Goal: Transaction & Acquisition: Download file/media

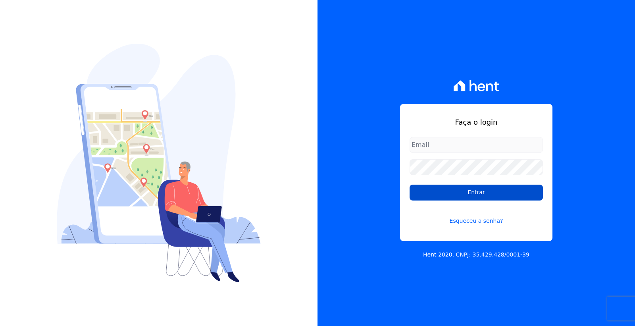
type input "renato.rodrigues@viasul.com"
click at [476, 192] on input "Entrar" at bounding box center [475, 192] width 133 height 16
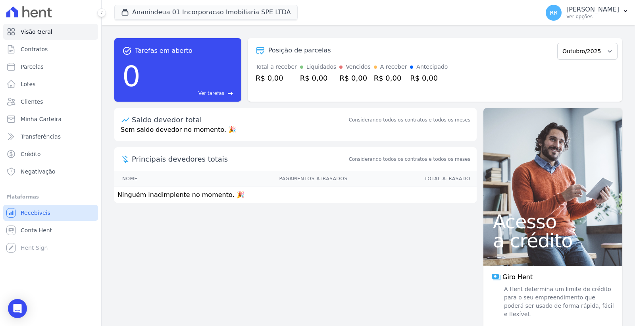
click at [44, 213] on span "Recebíveis" at bounding box center [36, 213] width 30 height 8
click at [51, 231] on link "Conta Hent" at bounding box center [50, 230] width 95 height 16
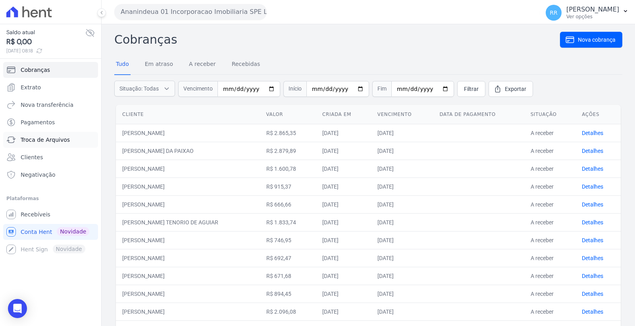
click at [56, 136] on span "Troca de Arquivos" at bounding box center [45, 140] width 49 height 8
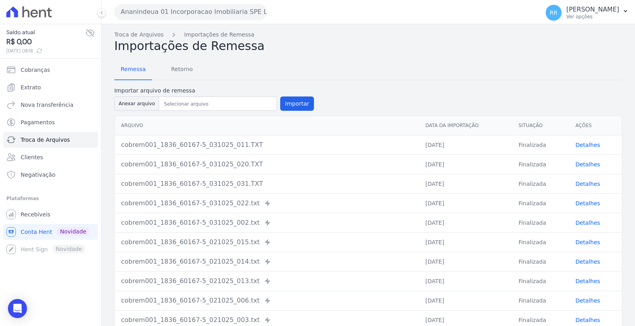
click at [184, 11] on button "Ananindeua 01 Incorporacao Imobiliaria SPE LTDA" at bounding box center [190, 12] width 152 height 16
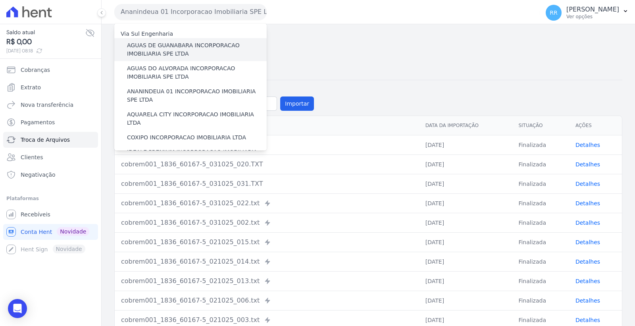
click at [184, 44] on label "AGUAS DE GUANABARA INCORPORACAO IMOBILIARIA SPE LTDA" at bounding box center [197, 49] width 140 height 17
click at [0, 0] on input "AGUAS DE GUANABARA INCORPORACAO IMOBILIARIA SPE LTDA" at bounding box center [0, 0] width 0 height 0
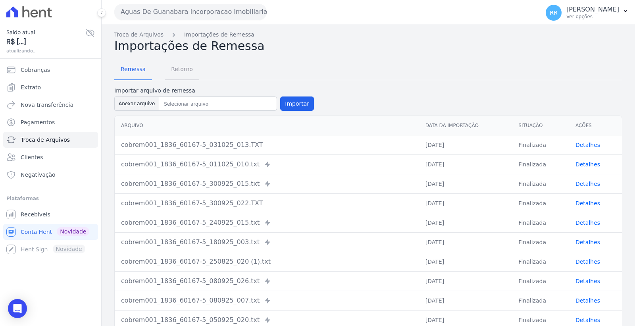
click at [176, 63] on span "Retorno" at bounding box center [181, 69] width 31 height 16
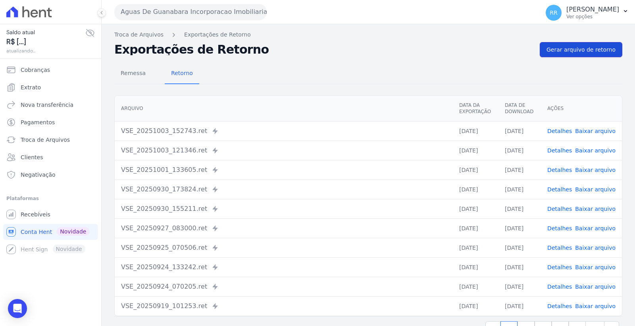
click at [560, 49] on span "Gerar arquivo de retorno" at bounding box center [580, 50] width 69 height 8
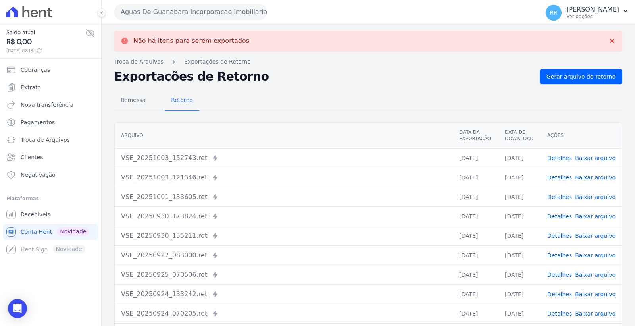
click at [175, 13] on button "Aguas De Guanabara Incorporacao Imobiliaria SPE LTDA" at bounding box center [190, 12] width 152 height 16
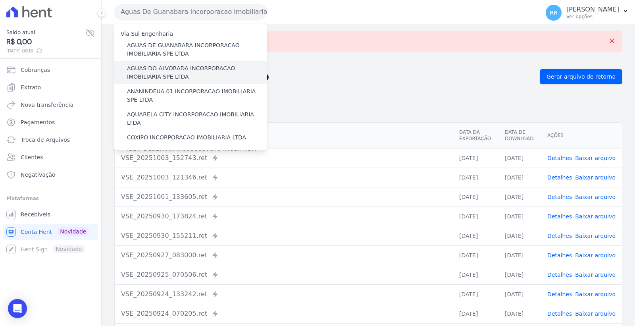
click at [175, 69] on label "AGUAS DO ALVORADA INCORPORACAO IMOBILIARIA SPE LTDA" at bounding box center [197, 72] width 140 height 17
click at [0, 0] on input "AGUAS DO ALVORADA INCORPORACAO IMOBILIARIA SPE LTDA" at bounding box center [0, 0] width 0 height 0
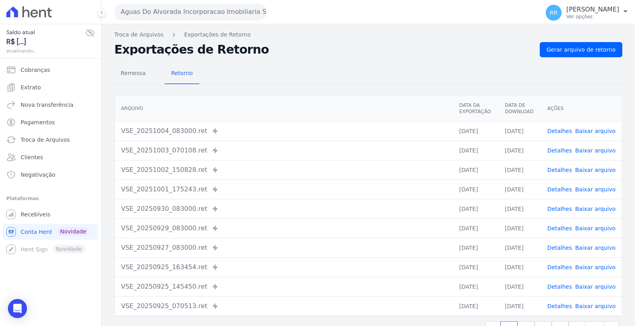
click at [583, 41] on div "Troca de Arquivos Exportações de Retorno Exportações de Retorno Gerar arquivo d…" at bounding box center [368, 187] width 533 height 326
click at [582, 49] on span "Gerar arquivo de retorno" at bounding box center [580, 50] width 69 height 8
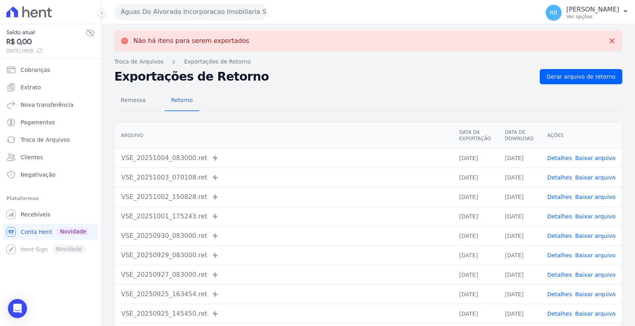
click at [591, 156] on link "Baixar arquivo" at bounding box center [595, 158] width 40 height 6
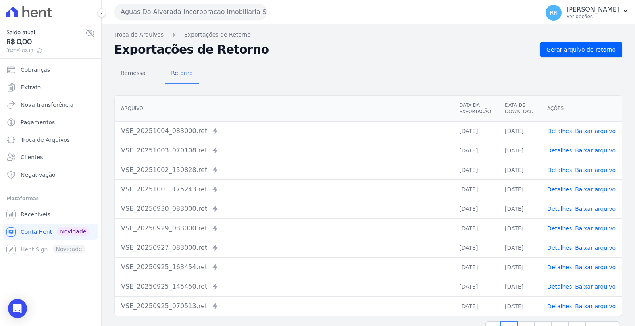
click at [229, 13] on button "Aguas Do Alvorada Incorporacao Imobiliaria SPE LTDA" at bounding box center [190, 12] width 152 height 16
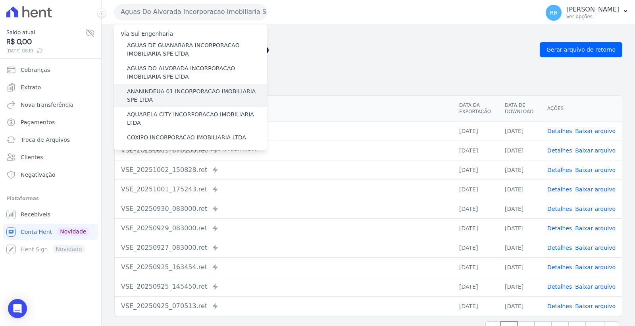
click at [192, 92] on label "ANANINDEUA 01 INCORPORACAO IMOBILIARIA SPE LTDA" at bounding box center [197, 95] width 140 height 17
click at [0, 0] on input "ANANINDEUA 01 INCORPORACAO IMOBILIARIA SPE LTDA" at bounding box center [0, 0] width 0 height 0
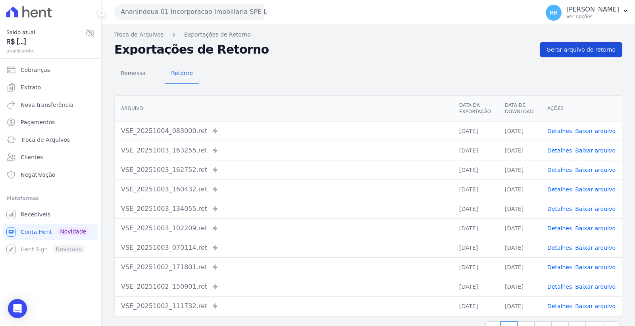
click at [583, 46] on span "Gerar arquivo de retorno" at bounding box center [580, 50] width 69 height 8
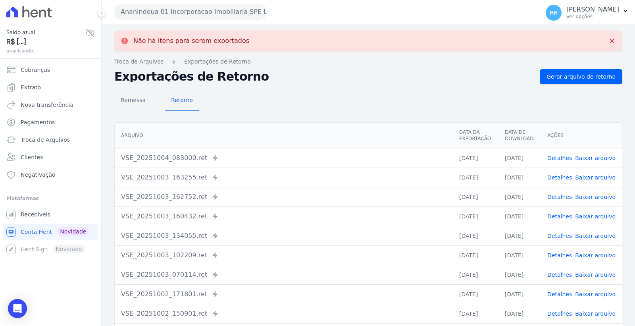
click at [604, 155] on link "Baixar arquivo" at bounding box center [595, 158] width 40 height 6
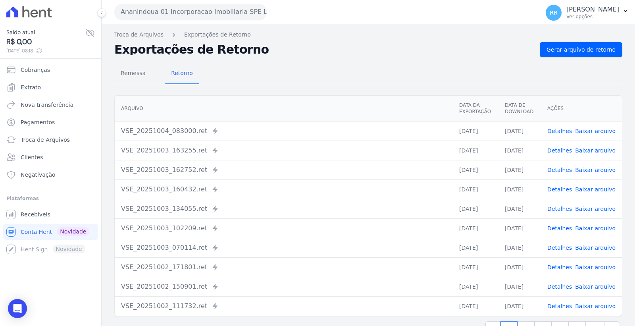
click at [180, 9] on button "Ananindeua 01 Incorporacao Imobiliaria SPE LTDA" at bounding box center [190, 12] width 152 height 16
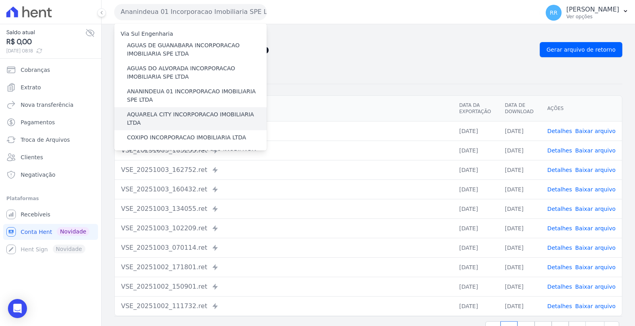
click at [180, 112] on label "AQUARELA CITY INCORPORACAO IMOBILIARIA LTDA" at bounding box center [197, 118] width 140 height 17
click at [0, 0] on input "AQUARELA CITY INCORPORACAO IMOBILIARIA LTDA" at bounding box center [0, 0] width 0 height 0
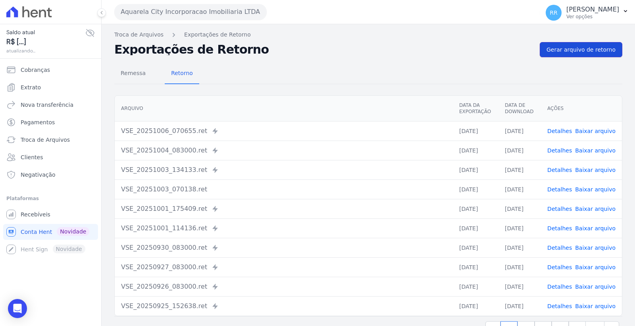
click at [569, 46] on span "Gerar arquivo de retorno" at bounding box center [580, 50] width 69 height 8
click at [599, 148] on link "Baixar arquivo" at bounding box center [595, 150] width 40 height 6
click at [597, 130] on link "Baixar arquivo" at bounding box center [595, 131] width 40 height 6
click at [192, 11] on button "Aquarela City Incorporacao Imobiliaria LTDA" at bounding box center [190, 12] width 152 height 16
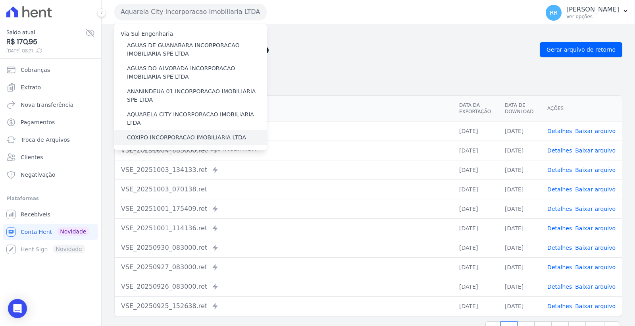
click at [176, 133] on label "COXIPO INCORPORACAO IMOBILIARIA LTDA" at bounding box center [186, 137] width 119 height 8
click at [0, 0] on input "COXIPO INCORPORACAO IMOBILIARIA LTDA" at bounding box center [0, 0] width 0 height 0
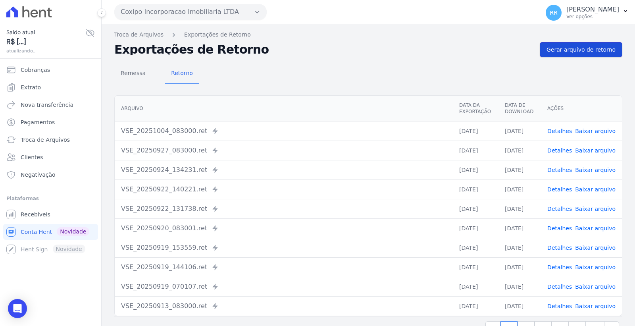
click at [578, 48] on span "Gerar arquivo de retorno" at bounding box center [580, 50] width 69 height 8
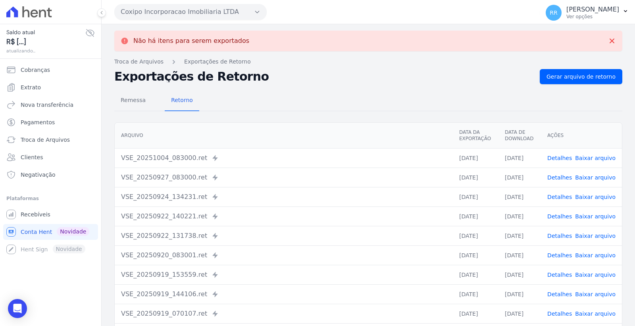
click at [589, 156] on link "Baixar arquivo" at bounding box center [595, 158] width 40 height 6
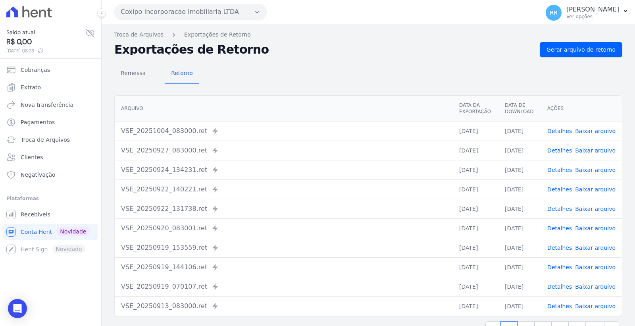
click at [171, 7] on button "Coxipo Incorporacao Imobiliaria LTDA" at bounding box center [190, 12] width 152 height 16
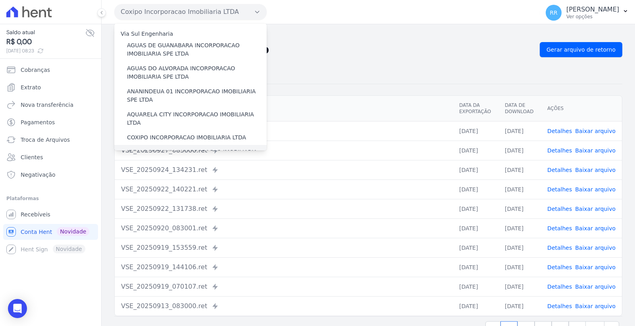
click at [180, 148] on label "IDEALE PREMIUM INCORPORACAO IMOBILIARIA LTDA" at bounding box center [197, 156] width 140 height 17
click at [0, 0] on input "IDEALE PREMIUM INCORPORACAO IMOBILIARIA LTDA" at bounding box center [0, 0] width 0 height 0
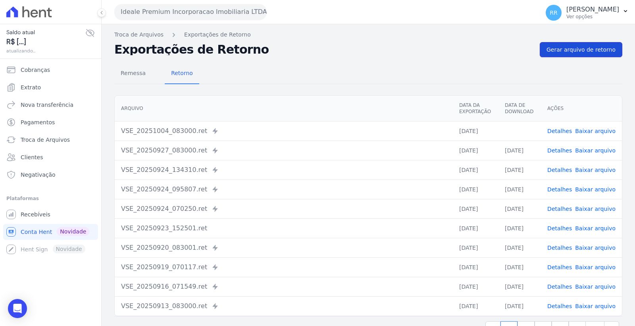
click at [592, 48] on span "Gerar arquivo de retorno" at bounding box center [580, 50] width 69 height 8
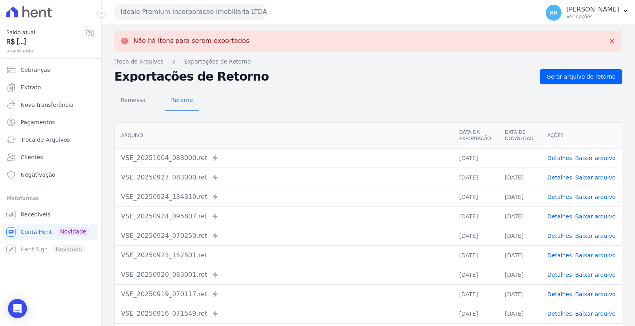
click at [592, 155] on link "Baixar arquivo" at bounding box center [595, 158] width 40 height 6
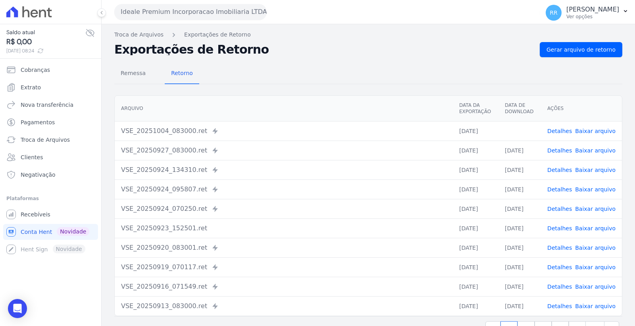
click at [194, 9] on button "Ideale Premium Incorporacao Imobiliaria LTDA" at bounding box center [190, 12] width 152 height 16
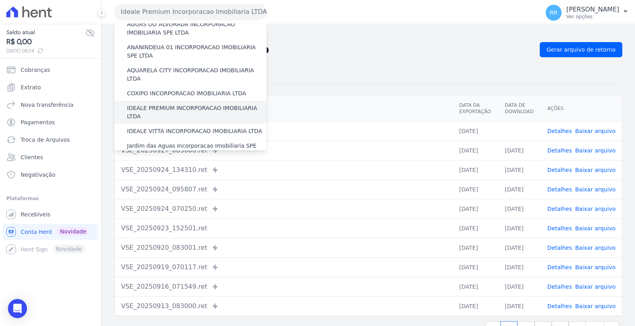
scroll to position [88, 0]
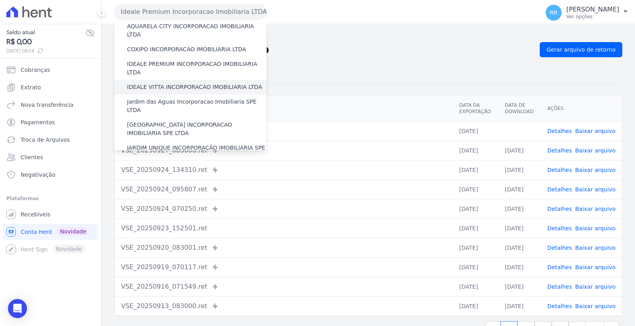
click at [179, 83] on label "IDEALE VITTA INCORPORACAO IMOBILIARIA LTDA" at bounding box center [194, 87] width 135 height 8
click at [0, 0] on input "IDEALE VITTA INCORPORACAO IMOBILIARIA LTDA" at bounding box center [0, 0] width 0 height 0
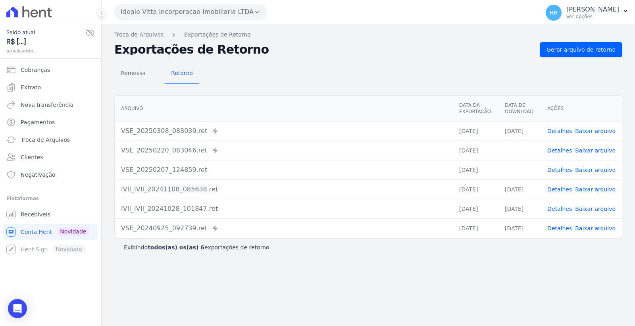
click at [567, 41] on div "Troca de Arquivos Exportações de Retorno Exportações de Retorno Gerar arquivo d…" at bounding box center [368, 174] width 533 height 301
click at [567, 49] on span "Gerar arquivo de retorno" at bounding box center [580, 50] width 69 height 8
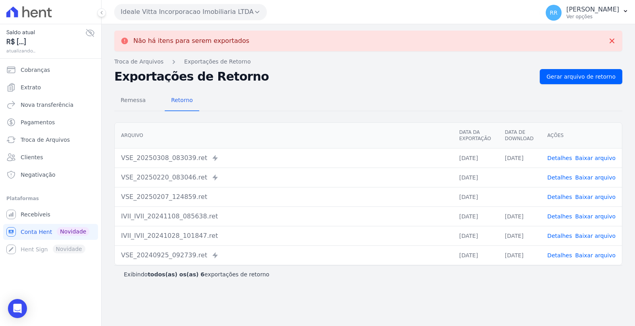
click at [211, 11] on button "Ideale Vitta Incorporacao Imobiliaria LTDA" at bounding box center [190, 12] width 152 height 16
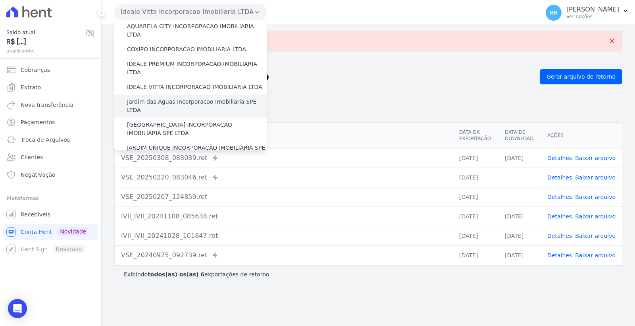
click at [199, 98] on label "Jardim das Aguas Incorporacao Imobiliaria SPE LTDA" at bounding box center [197, 106] width 140 height 17
click at [0, 0] on input "Jardim das Aguas Incorporacao Imobiliaria SPE LTDA" at bounding box center [0, 0] width 0 height 0
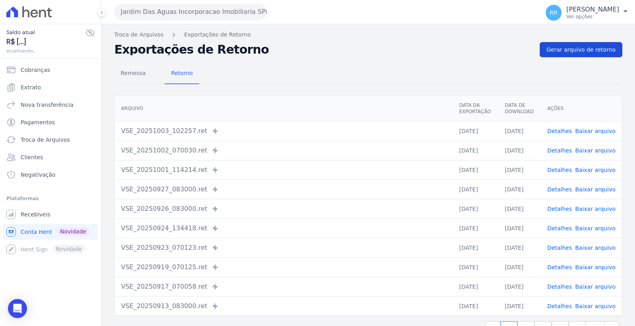
click at [576, 51] on span "Gerar arquivo de retorno" at bounding box center [580, 50] width 69 height 8
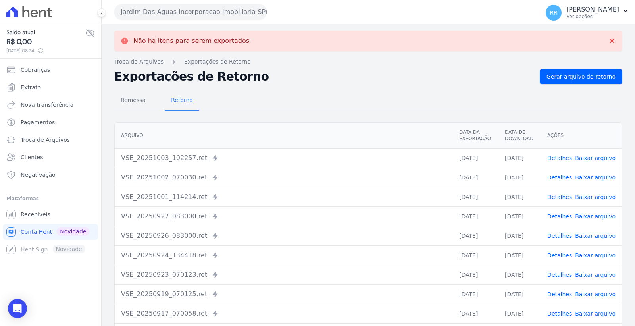
click at [192, 11] on button "Jardim Das Aguas Incorporacao Imobiliaria SPE LTDA" at bounding box center [190, 12] width 152 height 16
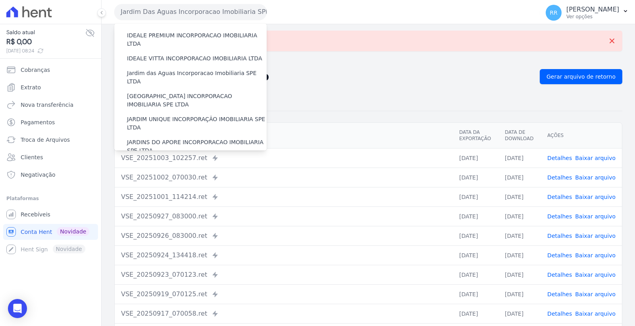
scroll to position [132, 0]
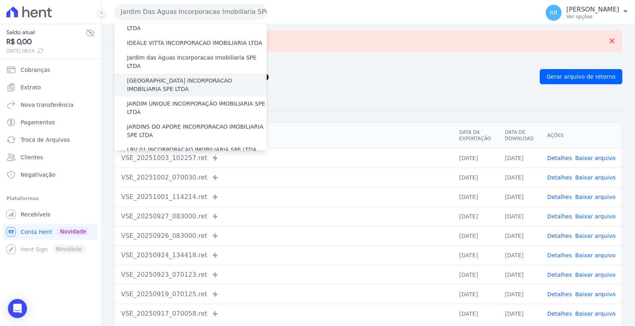
click at [195, 73] on div "[GEOGRAPHIC_DATA] INCORPORACAO IMOBILIARIA SPE LTDA" at bounding box center [190, 84] width 152 height 23
click at [194, 77] on label "[GEOGRAPHIC_DATA] INCORPORACAO IMOBILIARIA SPE LTDA" at bounding box center [197, 85] width 140 height 17
click at [0, 0] on input "[GEOGRAPHIC_DATA] INCORPORACAO IMOBILIARIA SPE LTDA" at bounding box center [0, 0] width 0 height 0
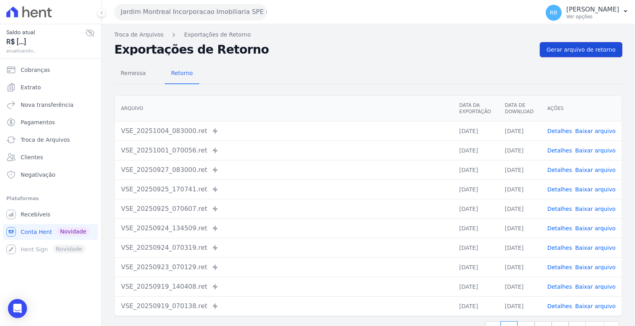
click at [558, 49] on span "Gerar arquivo de retorno" at bounding box center [580, 50] width 69 height 8
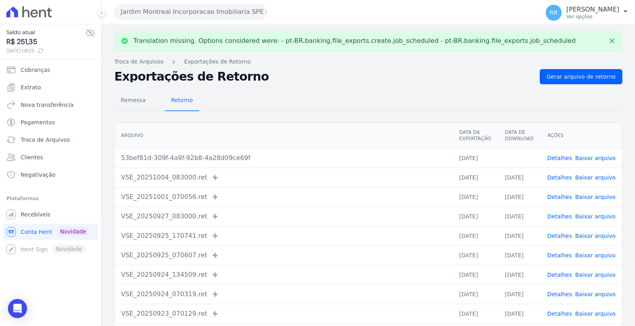
click at [593, 176] on link "Baixar arquivo" at bounding box center [595, 177] width 40 height 6
click at [597, 157] on link "Baixar arquivo" at bounding box center [595, 158] width 40 height 6
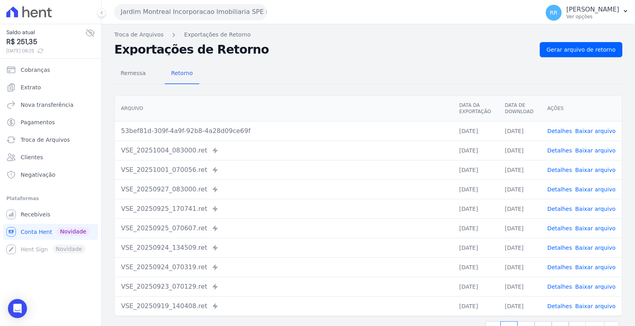
click at [589, 132] on link "Baixar arquivo" at bounding box center [595, 131] width 40 height 6
click at [588, 130] on link "Baixar arquivo" at bounding box center [595, 131] width 40 height 6
click at [224, 12] on button "Jardim Montreal Incorporacao Imobiliaria SPE LTDA" at bounding box center [190, 12] width 152 height 16
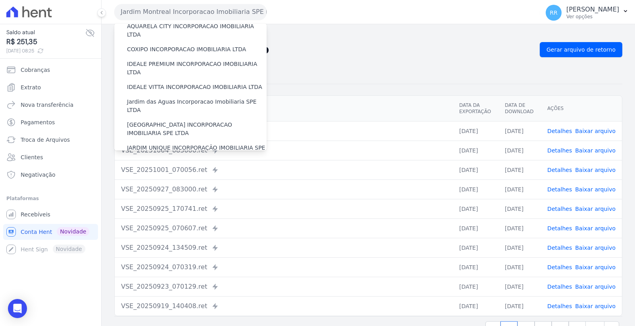
scroll to position [132, 0]
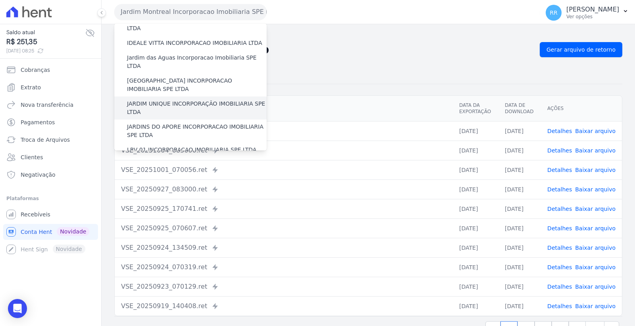
click at [217, 100] on label "JARDIM UNIQUE INCORPORAÇÃO IMOBILIARIA SPE LTDA" at bounding box center [197, 108] width 140 height 17
click at [0, 0] on input "JARDIM UNIQUE INCORPORAÇÃO IMOBILIARIA SPE LTDA" at bounding box center [0, 0] width 0 height 0
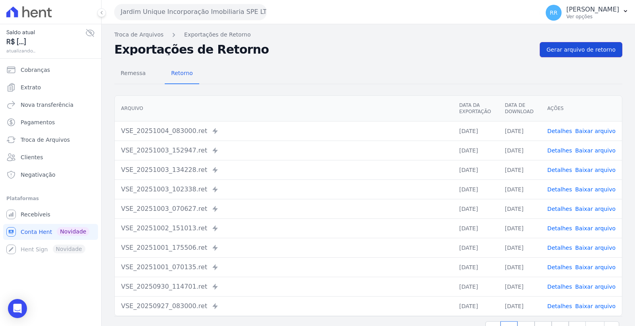
click at [559, 49] on span "Gerar arquivo de retorno" at bounding box center [580, 50] width 69 height 8
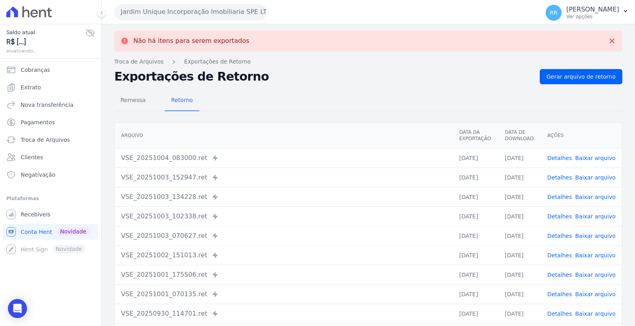
click at [591, 156] on link "Baixar arquivo" at bounding box center [595, 158] width 40 height 6
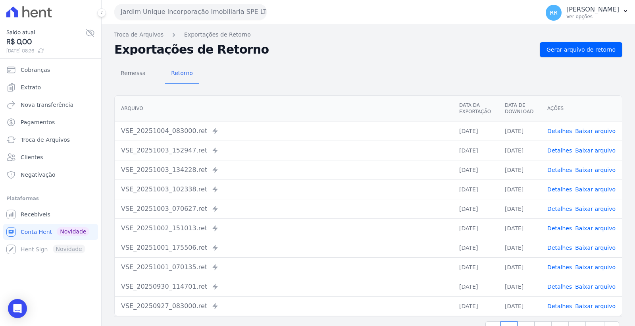
click at [172, 11] on button "Jardim Unique Incorporação Imobiliaria SPE LTDA" at bounding box center [190, 12] width 152 height 16
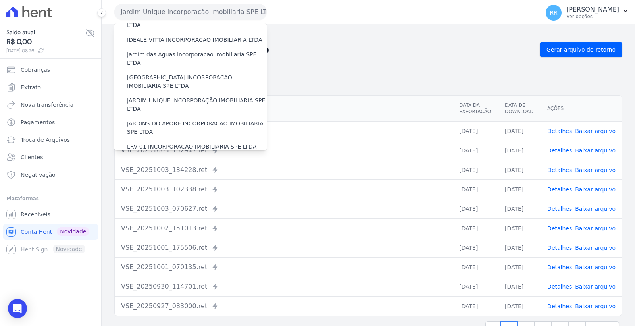
scroll to position [176, 0]
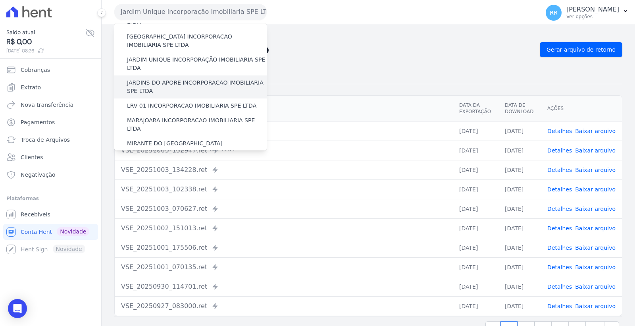
click at [182, 79] on label "JARDINS DO APORE INCORPORACAO IMOBILIARIA SPE LTDA" at bounding box center [197, 87] width 140 height 17
click at [0, 0] on input "JARDINS DO APORE INCORPORACAO IMOBILIARIA SPE LTDA" at bounding box center [0, 0] width 0 height 0
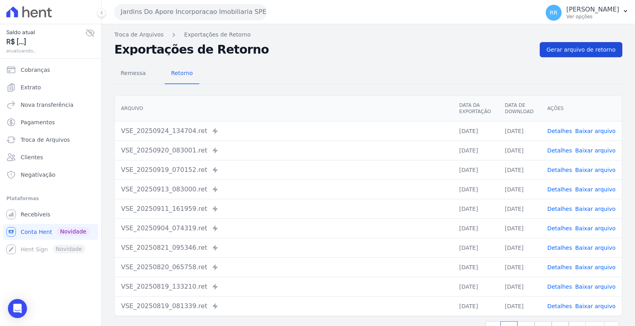
click at [577, 48] on span "Gerar arquivo de retorno" at bounding box center [580, 50] width 69 height 8
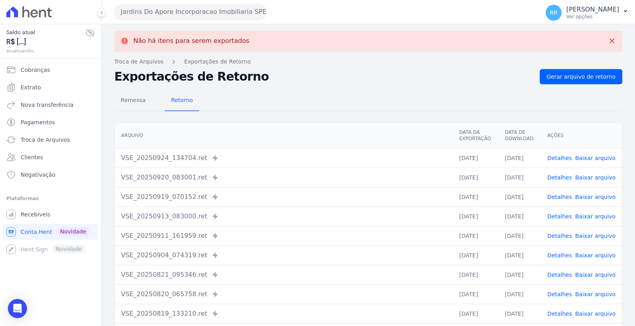
click at [188, 13] on button "Jardins Do Apore Incorporacao Imobiliaria SPE LTDA" at bounding box center [190, 12] width 152 height 16
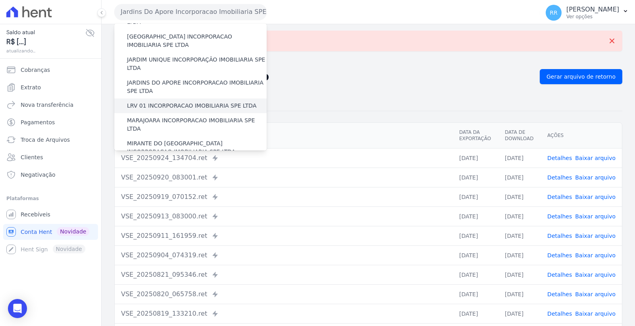
click at [186, 102] on label "LRV 01 INCORPORACAO IMOBILIARIA SPE LTDA" at bounding box center [191, 106] width 129 height 8
click at [0, 0] on input "LRV 01 INCORPORACAO IMOBILIARIA SPE LTDA" at bounding box center [0, 0] width 0 height 0
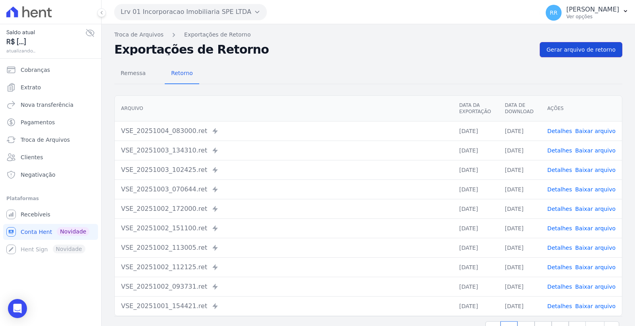
click at [587, 51] on span "Gerar arquivo de retorno" at bounding box center [580, 50] width 69 height 8
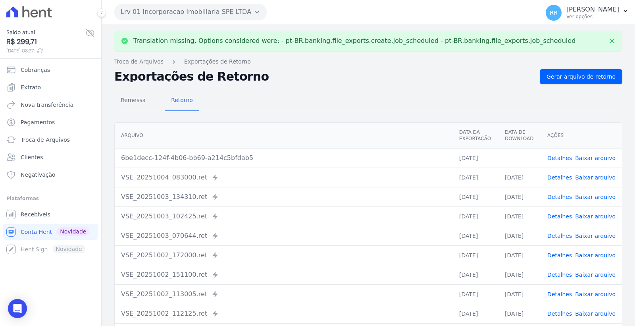
click at [591, 179] on link "Baixar arquivo" at bounding box center [595, 177] width 40 height 6
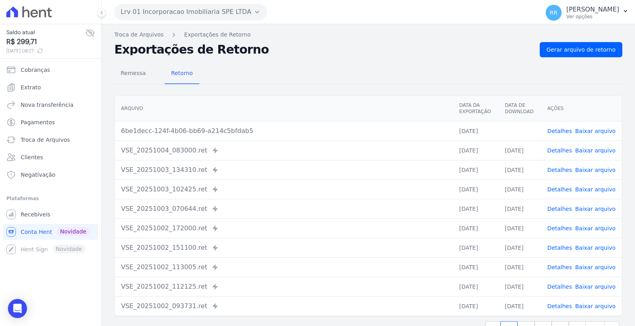
click at [600, 129] on link "Baixar arquivo" at bounding box center [595, 131] width 40 height 6
click at [226, 11] on button "Lrv 01 Incorporacao Imobiliaria SPE LTDA" at bounding box center [190, 12] width 152 height 16
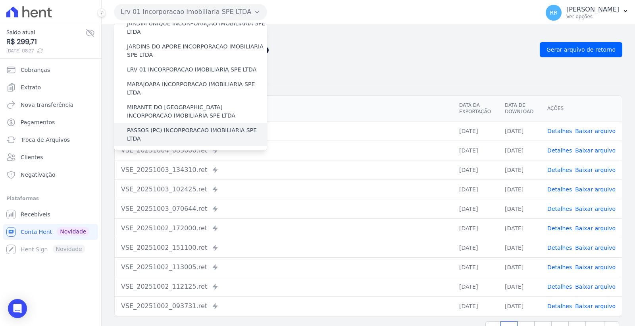
scroll to position [220, 0]
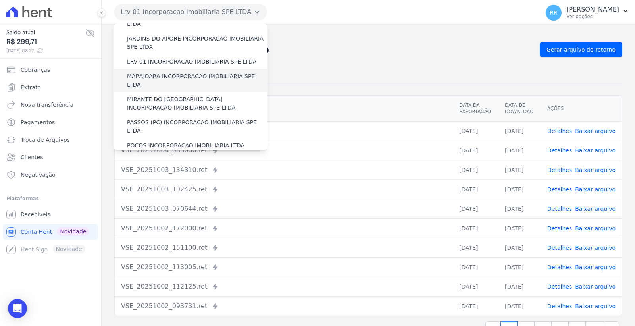
click at [190, 72] on label "MARAJOARA INCORPORACAO IMOBILIARIA SPE LTDA" at bounding box center [197, 80] width 140 height 17
click at [0, 0] on input "MARAJOARA INCORPORACAO IMOBILIARIA SPE LTDA" at bounding box center [0, 0] width 0 height 0
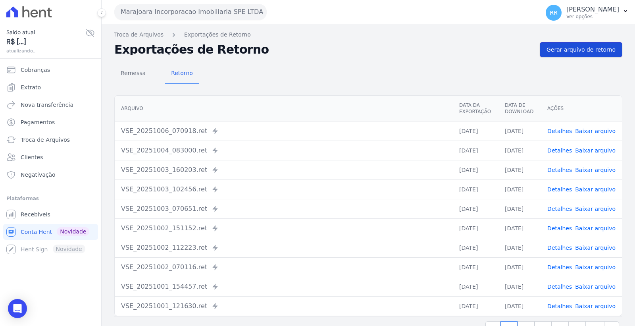
click at [566, 50] on span "Gerar arquivo de retorno" at bounding box center [580, 50] width 69 height 8
click at [562, 49] on span "Gerar arquivo de retorno" at bounding box center [580, 50] width 69 height 8
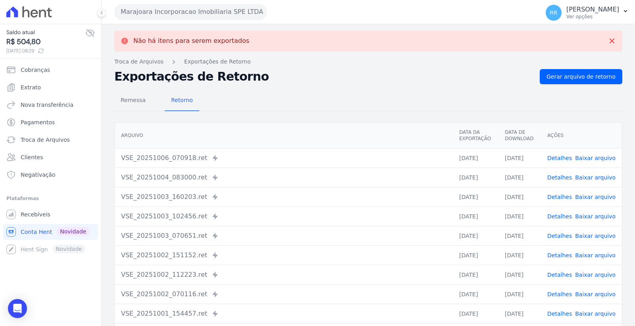
click at [593, 176] on link "Baixar arquivo" at bounding box center [595, 177] width 40 height 6
click at [607, 156] on link "Baixar arquivo" at bounding box center [595, 158] width 40 height 6
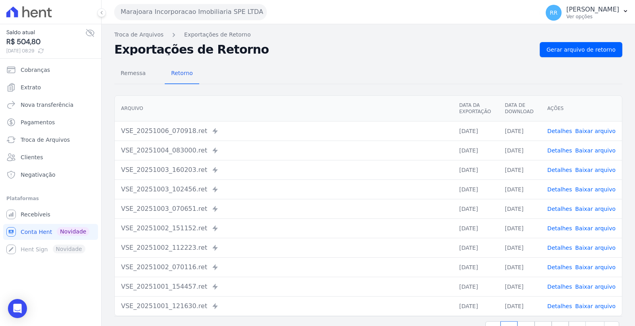
click at [176, 11] on button "Marajoara Incorporacao Imobiliaria SPE LTDA" at bounding box center [190, 12] width 152 height 16
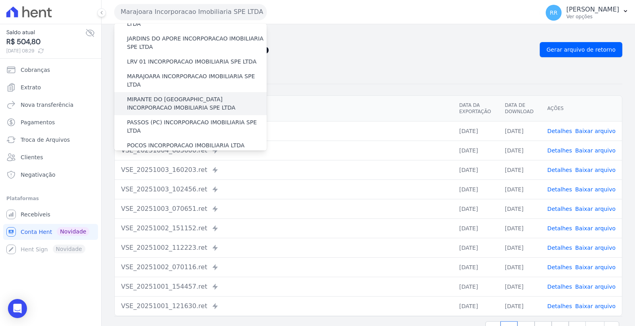
click at [178, 95] on label "MIRANTE DO [GEOGRAPHIC_DATA] INCORPORACAO IMOBILIARIA SPE LTDA" at bounding box center [197, 103] width 140 height 17
click at [0, 0] on input "MIRANTE DO [GEOGRAPHIC_DATA] INCORPORACAO IMOBILIARIA SPE LTDA" at bounding box center [0, 0] width 0 height 0
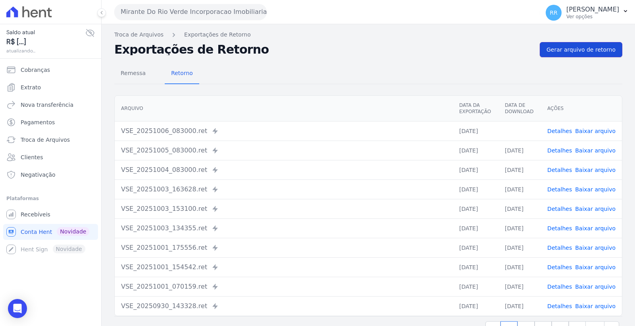
click at [564, 50] on span "Gerar arquivo de retorno" at bounding box center [580, 50] width 69 height 8
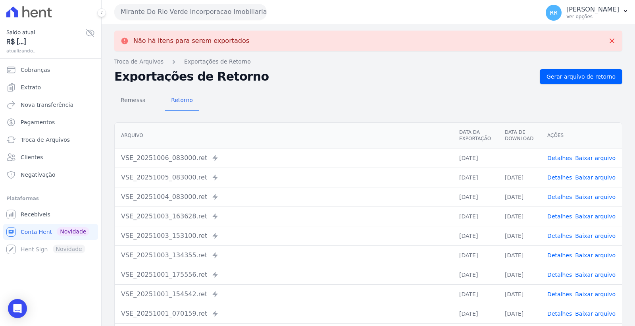
click at [588, 196] on link "Baixar arquivo" at bounding box center [595, 197] width 40 height 6
click at [590, 174] on link "Baixar arquivo" at bounding box center [595, 177] width 40 height 6
click at [589, 158] on link "Baixar arquivo" at bounding box center [595, 158] width 40 height 6
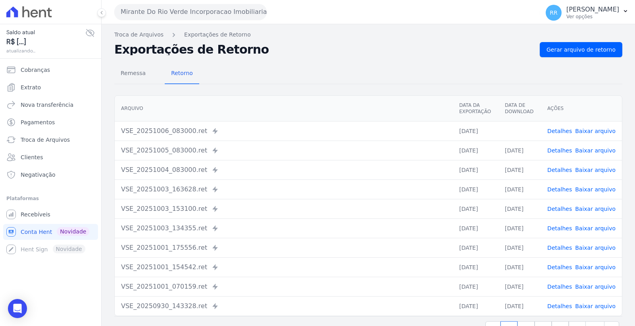
click at [614, 145] on td "Detalhes Baixar arquivo" at bounding box center [581, 149] width 81 height 19
click at [598, 133] on link "Baixar arquivo" at bounding box center [595, 131] width 40 height 6
click at [587, 169] on link "Baixar arquivo" at bounding box center [595, 170] width 40 height 6
click at [604, 149] on link "Baixar arquivo" at bounding box center [595, 150] width 40 height 6
click at [603, 130] on link "Baixar arquivo" at bounding box center [595, 131] width 40 height 6
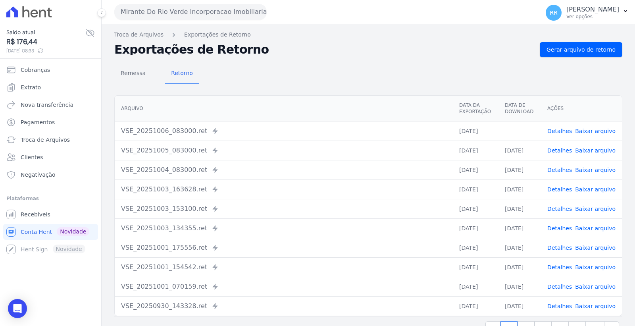
click at [186, 12] on button "Mirante Do Rio Verde Incorporacao Imobiliaria SPE LTDA" at bounding box center [190, 12] width 152 height 16
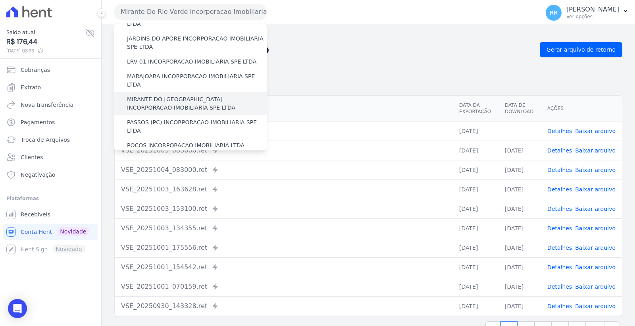
click at [195, 118] on label "PASSOS (PC) INCORPORACAO IMOBILIARIA SPE LTDA" at bounding box center [197, 126] width 140 height 17
click at [0, 0] on input "PASSOS (PC) INCORPORACAO IMOBILIARIA SPE LTDA" at bounding box center [0, 0] width 0 height 0
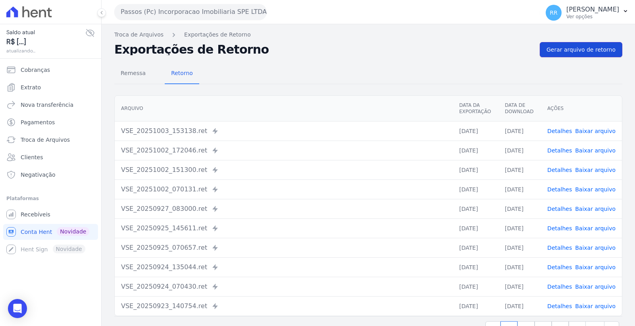
click at [575, 48] on span "Gerar arquivo de retorno" at bounding box center [580, 50] width 69 height 8
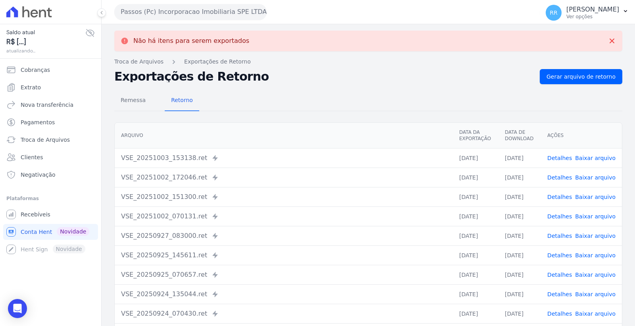
click at [196, 10] on button "Passos (Pc) Incorporacao Imobiliaria SPE LTDA" at bounding box center [190, 12] width 152 height 16
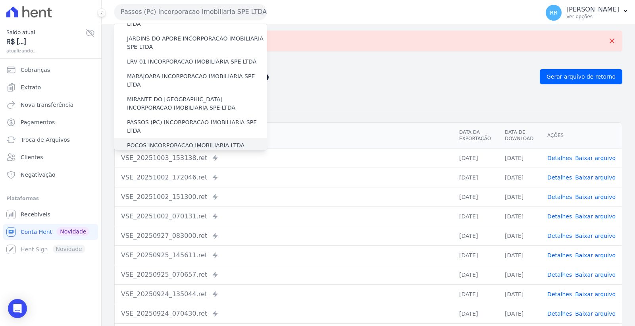
click at [195, 141] on label "POCOS INCORPORACAO IMOBILIARIA LTDA" at bounding box center [185, 145] width 117 height 8
click at [0, 0] on input "POCOS INCORPORACAO IMOBILIARIA LTDA" at bounding box center [0, 0] width 0 height 0
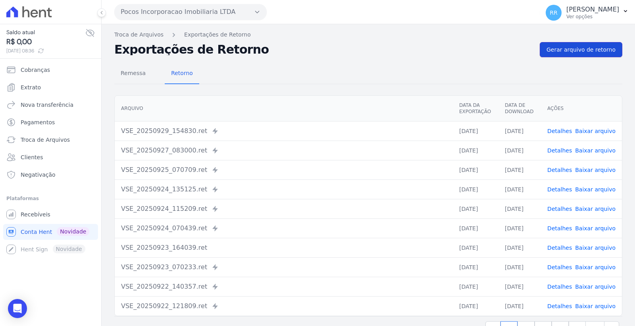
click at [547, 54] on link "Gerar arquivo de retorno" at bounding box center [580, 49] width 82 height 15
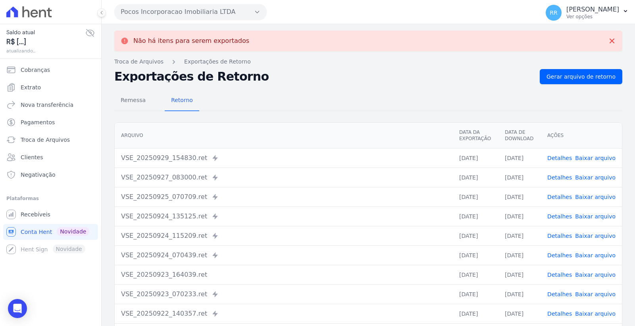
click at [189, 9] on button "Pocos Incorporacao Imobiliaria LTDA" at bounding box center [190, 12] width 152 height 16
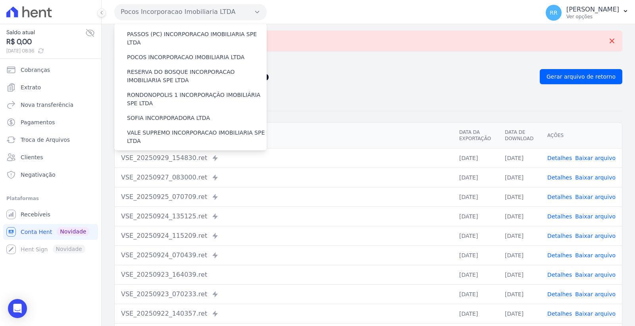
scroll to position [264, 0]
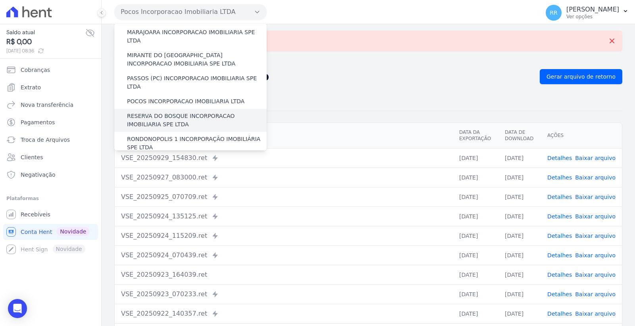
click at [193, 112] on label "RESERVA DO BOSQUE INCORPORACAO IMOBILIARIA SPE LTDA" at bounding box center [197, 120] width 140 height 17
click at [0, 0] on input "RESERVA DO BOSQUE INCORPORACAO IMOBILIARIA SPE LTDA" at bounding box center [0, 0] width 0 height 0
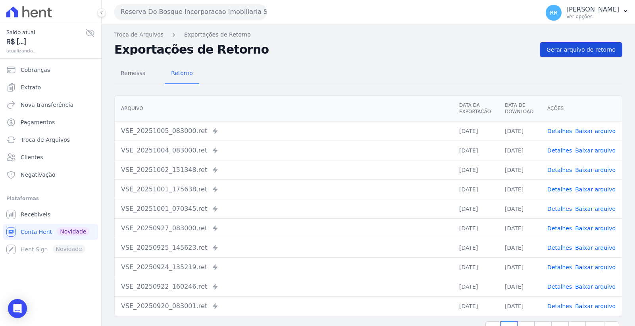
click at [570, 49] on span "Gerar arquivo de retorno" at bounding box center [580, 50] width 69 height 8
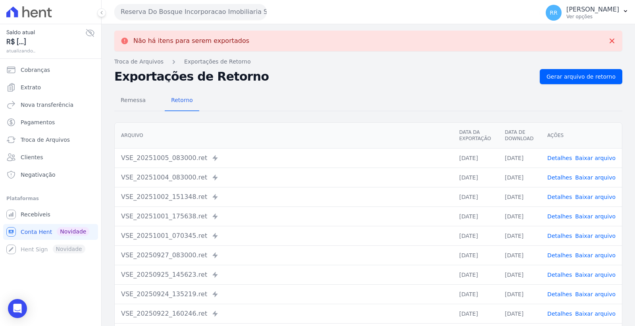
click at [594, 177] on link "Baixar arquivo" at bounding box center [595, 177] width 40 height 6
click at [606, 157] on link "Baixar arquivo" at bounding box center [595, 158] width 40 height 6
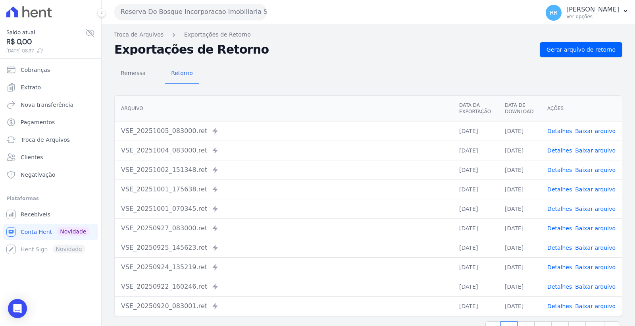
click at [184, 13] on button "Reserva Do Bosque Incorporacao Imobiliaria SPE LTDA" at bounding box center [190, 12] width 152 height 16
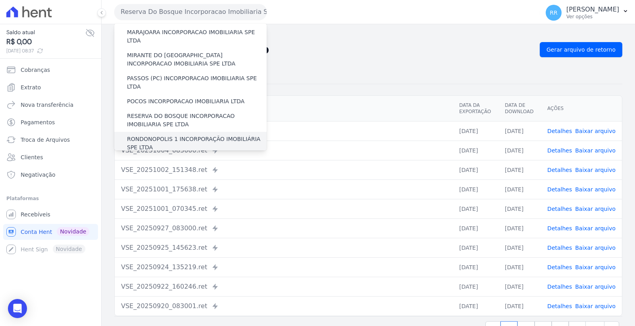
click at [202, 135] on label "RONDONOPOLIS 1 INCORPORAÇÃO IMOBILIÁRIA SPE LTDA" at bounding box center [197, 143] width 140 height 17
click at [0, 0] on input "RONDONOPOLIS 1 INCORPORAÇÃO IMOBILIÁRIA SPE LTDA" at bounding box center [0, 0] width 0 height 0
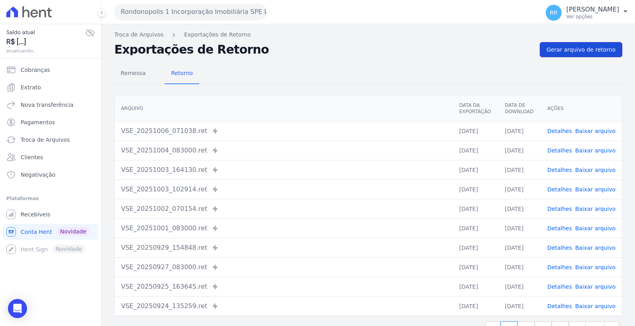
click at [566, 43] on link "Gerar arquivo de retorno" at bounding box center [580, 49] width 82 height 15
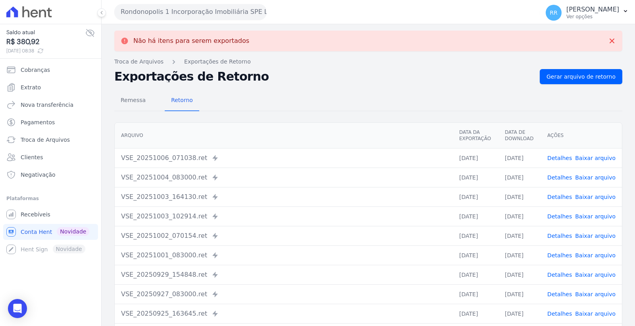
click at [597, 176] on link "Baixar arquivo" at bounding box center [595, 177] width 40 height 6
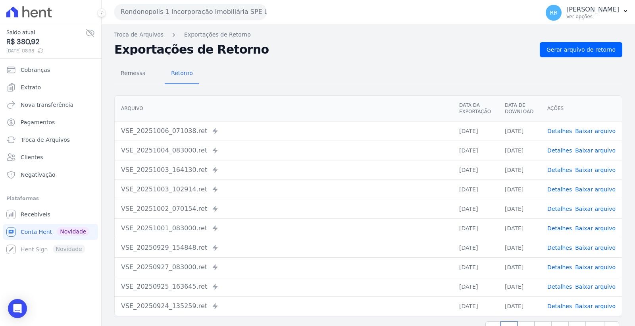
click at [604, 156] on td "Detalhes Baixar arquivo" at bounding box center [581, 149] width 81 height 19
click at [596, 130] on link "Baixar arquivo" at bounding box center [595, 131] width 40 height 6
click at [227, 7] on button "Rondonopolis 1 Incorporação Imobiliária SPE LTDA" at bounding box center [190, 12] width 152 height 16
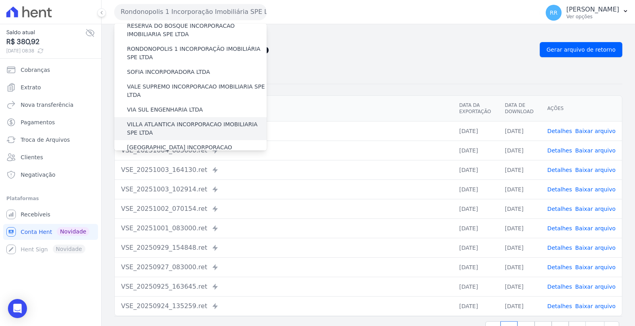
scroll to position [310, 0]
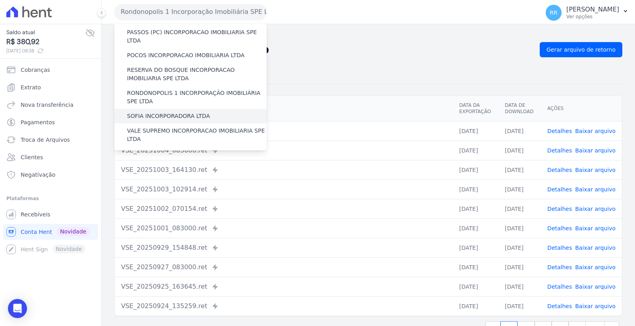
click at [179, 112] on label "SOFIA INCORPORADORA LTDA" at bounding box center [168, 116] width 83 height 8
click at [0, 0] on input "SOFIA INCORPORADORA LTDA" at bounding box center [0, 0] width 0 height 0
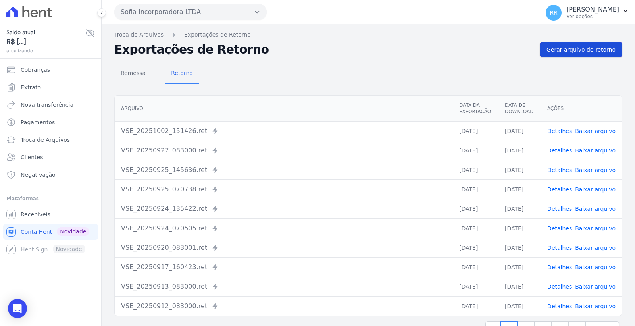
click at [571, 50] on span "Gerar arquivo de retorno" at bounding box center [580, 50] width 69 height 8
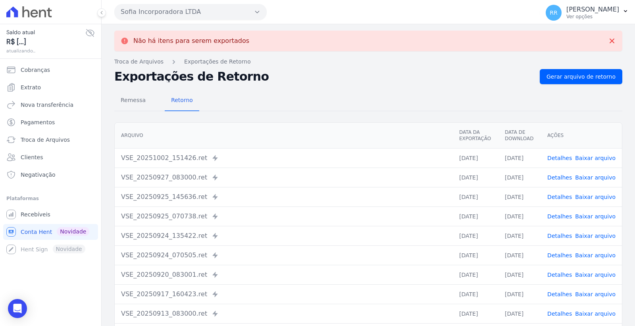
click at [218, 15] on button "Sofia Incorporadora LTDA" at bounding box center [190, 12] width 152 height 16
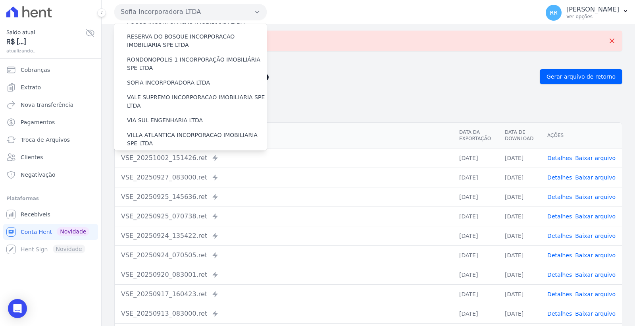
scroll to position [352, 0]
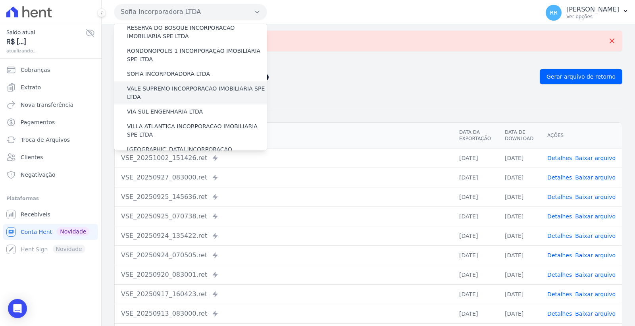
click at [196, 84] on label "VALE SUPREMO INCORPORACAO IMOBILIARIA SPE LTDA" at bounding box center [197, 92] width 140 height 17
click at [0, 0] on input "VALE SUPREMO INCORPORACAO IMOBILIARIA SPE LTDA" at bounding box center [0, 0] width 0 height 0
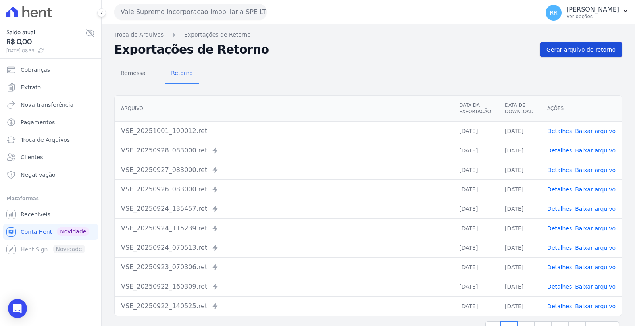
click at [561, 46] on span "Gerar arquivo de retorno" at bounding box center [580, 50] width 69 height 8
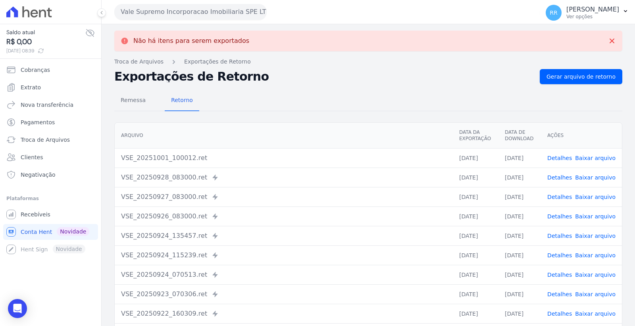
click at [213, 10] on button "Vale Supremo Incorporacao Imobiliaria SPE LTDA" at bounding box center [190, 12] width 152 height 16
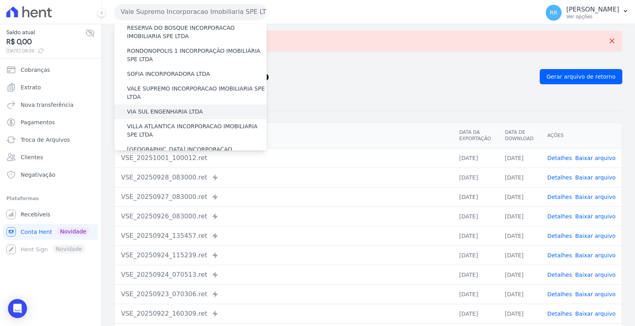
click at [184, 107] on label "VIA SUL ENGENHARIA LTDA" at bounding box center [165, 111] width 76 height 8
click at [0, 0] on input "VIA SUL ENGENHARIA LTDA" at bounding box center [0, 0] width 0 height 0
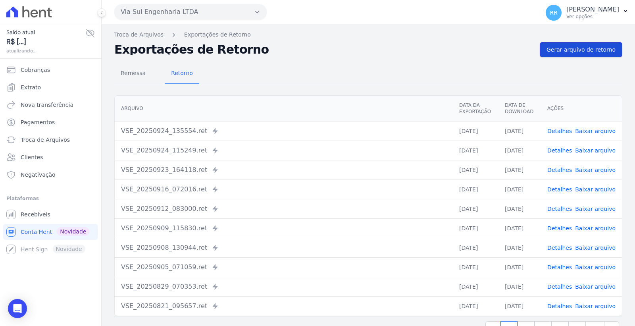
click at [553, 56] on link "Gerar arquivo de retorno" at bounding box center [580, 49] width 82 height 15
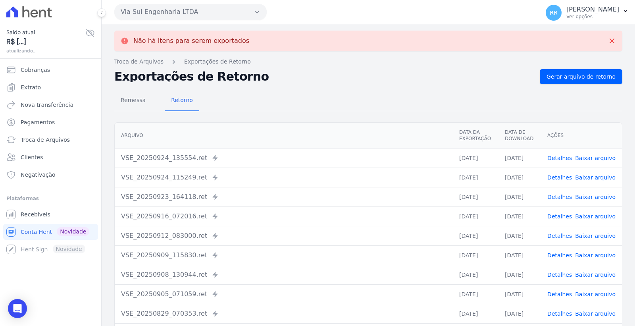
click at [167, 14] on button "Via Sul Engenharia LTDA" at bounding box center [190, 12] width 152 height 16
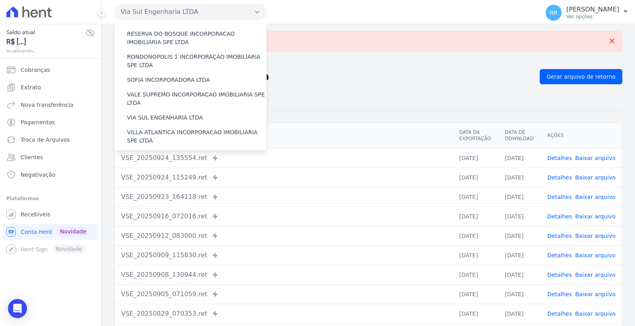
scroll to position [354, 0]
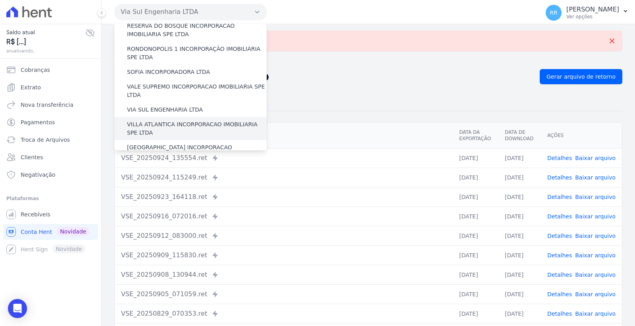
click at [190, 120] on label "VILLA ATLANTICA INCORPORACAO IMOBILIARIA SPE LTDA" at bounding box center [197, 128] width 140 height 17
click at [0, 0] on input "VILLA ATLANTICA INCORPORACAO IMOBILIARIA SPE LTDA" at bounding box center [0, 0] width 0 height 0
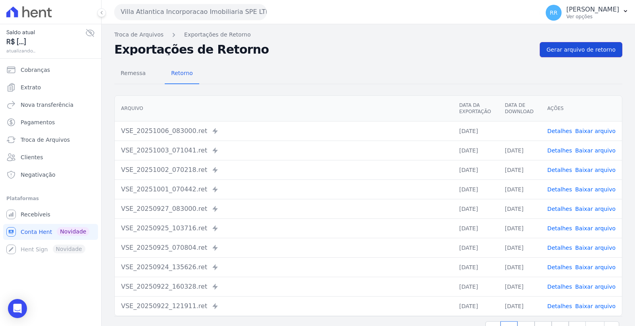
click at [573, 52] on span "Gerar arquivo de retorno" at bounding box center [580, 50] width 69 height 8
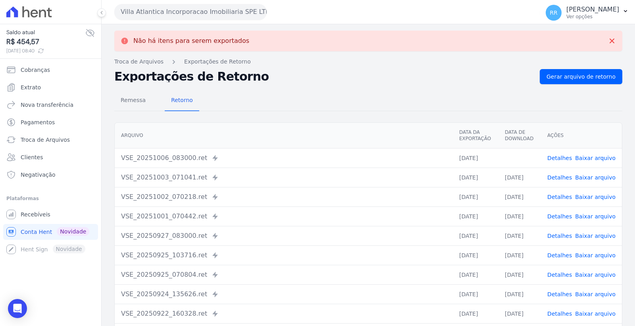
click at [597, 156] on link "Baixar arquivo" at bounding box center [595, 158] width 40 height 6
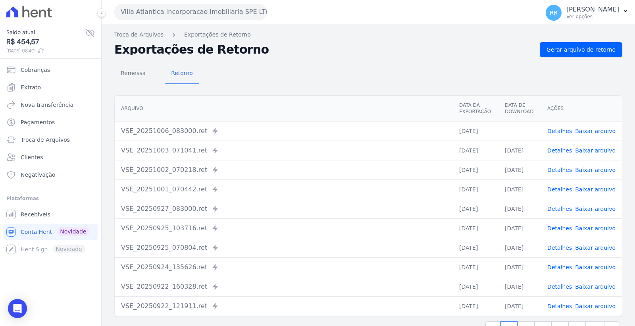
click at [211, 14] on button "Villa Atlantica Incorporacao Imobiliaria SPE LTDA" at bounding box center [190, 12] width 152 height 16
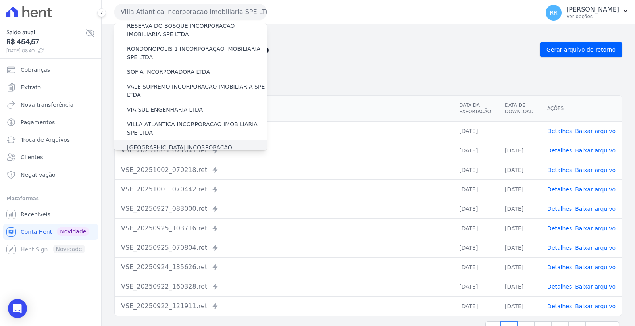
click at [201, 143] on label "[GEOGRAPHIC_DATA] INCORPORACAO IMOBILIARIA SPE LTDA" at bounding box center [197, 151] width 140 height 17
click at [0, 0] on input "[GEOGRAPHIC_DATA] INCORPORACAO IMOBILIARIA SPE LTDA" at bounding box center [0, 0] width 0 height 0
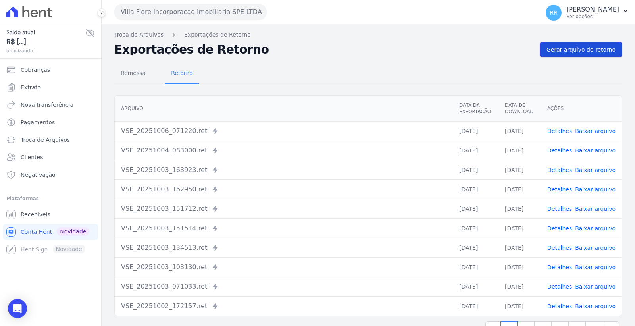
click at [568, 46] on span "Gerar arquivo de retorno" at bounding box center [580, 50] width 69 height 8
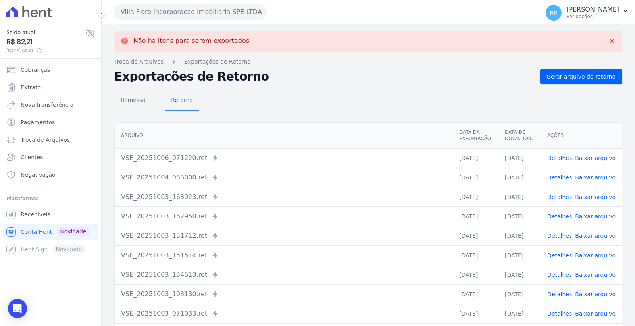
click at [586, 176] on link "Baixar arquivo" at bounding box center [595, 177] width 40 height 6
click at [605, 158] on link "Baixar arquivo" at bounding box center [595, 158] width 40 height 6
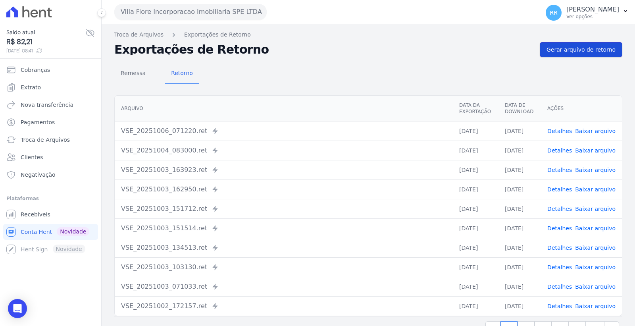
click at [562, 52] on span "Gerar arquivo de retorno" at bounding box center [580, 50] width 69 height 8
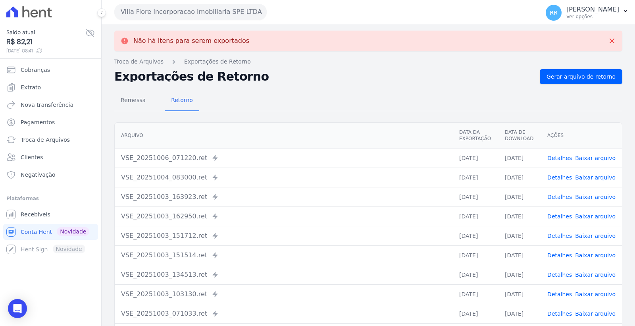
click at [199, 8] on button "Villa Fiore Incorporacao Imobiliaria SPE LTDA" at bounding box center [190, 12] width 152 height 16
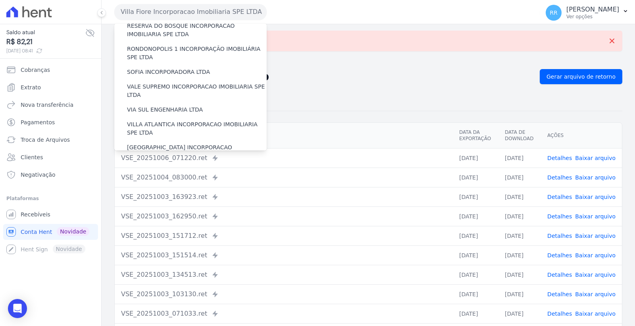
click at [203, 166] on label "VILLA TROPICAL INCORPORAÇÃO IMOBILIÁRIA SPE LTDA" at bounding box center [197, 174] width 140 height 17
click at [0, 0] on input "VILLA TROPICAL INCORPORAÇÃO IMOBILIÁRIA SPE LTDA" at bounding box center [0, 0] width 0 height 0
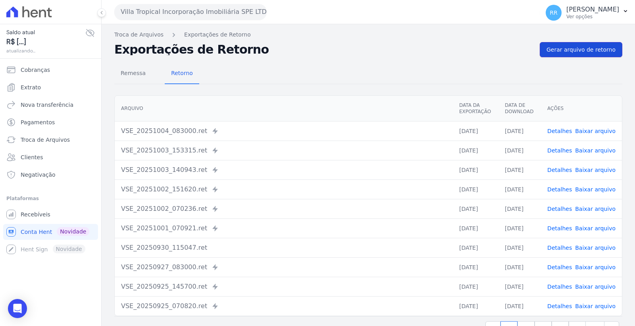
click at [560, 46] on span "Gerar arquivo de retorno" at bounding box center [580, 50] width 69 height 8
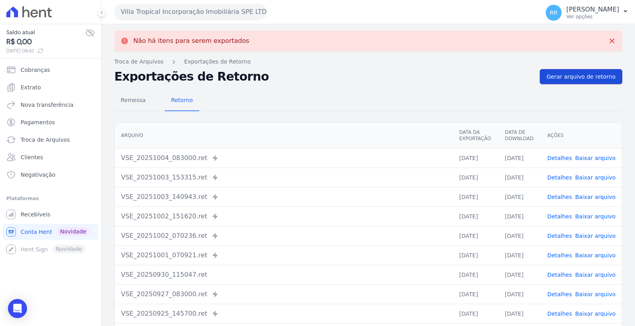
click at [564, 77] on span "Gerar arquivo de retorno" at bounding box center [580, 77] width 69 height 8
click at [590, 156] on link "Baixar arquivo" at bounding box center [595, 158] width 40 height 6
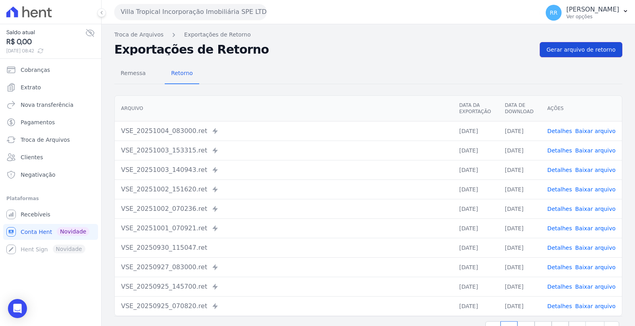
click at [572, 51] on span "Gerar arquivo de retorno" at bounding box center [580, 50] width 69 height 8
